Goal: Transaction & Acquisition: Purchase product/service

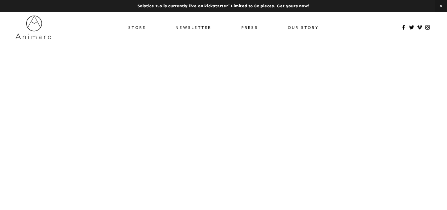
click at [136, 28] on link "Store" at bounding box center [137, 28] width 18 height 10
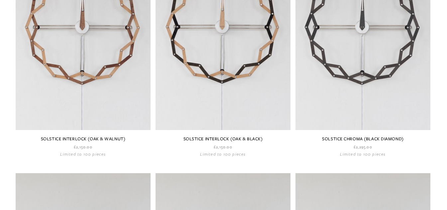
scroll to position [659, 0]
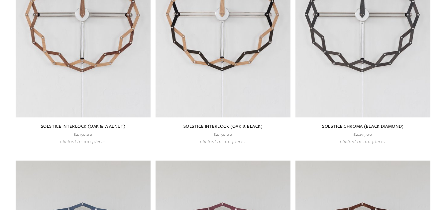
click at [112, 123] on link at bounding box center [83, 29] width 135 height 229
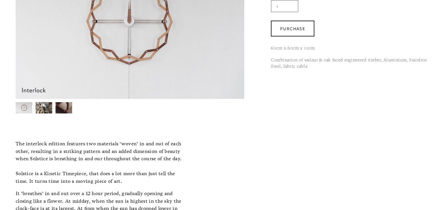
scroll to position [166, 0]
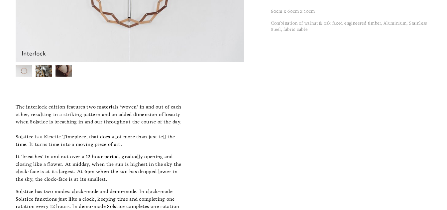
click at [44, 68] on img at bounding box center [44, 71] width 17 height 11
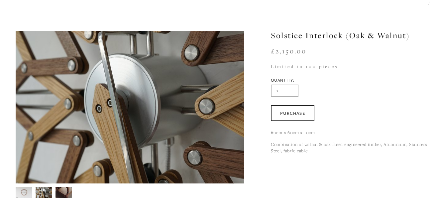
scroll to position [33, 0]
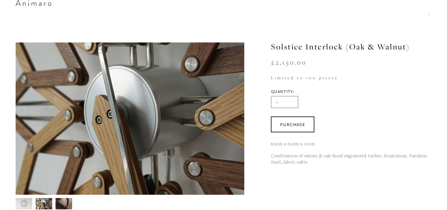
click at [57, 206] on img at bounding box center [64, 204] width 17 height 11
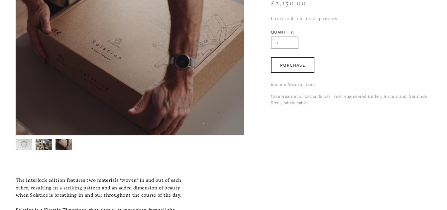
scroll to position [100, 0]
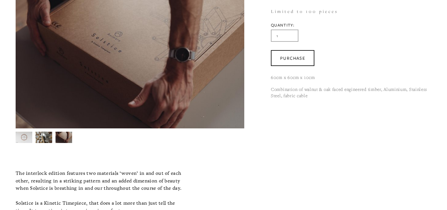
click at [26, 133] on img at bounding box center [24, 137] width 17 height 11
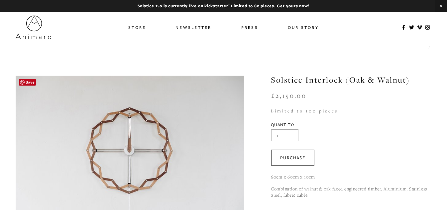
scroll to position [33, 0]
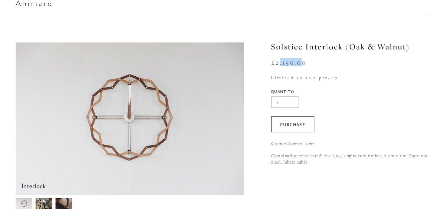
drag, startPoint x: 276, startPoint y: 63, endPoint x: 300, endPoint y: 64, distance: 24.6
click at [300, 64] on div "£2,150.00" at bounding box center [351, 70] width 161 height 22
click at [335, 76] on div "£2,150.00" at bounding box center [351, 70] width 161 height 22
